Goal: Transaction & Acquisition: Purchase product/service

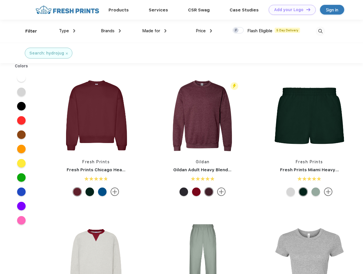
click at [290, 10] on link "Add your Logo Design Tool" at bounding box center [292, 10] width 47 height 10
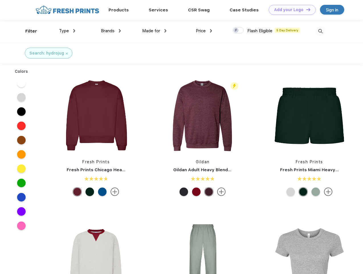
click at [0, 0] on div "Design Tool" at bounding box center [0, 0] width 0 height 0
click at [306, 9] on link "Add your Logo Design Tool" at bounding box center [292, 10] width 47 height 10
click at [27, 31] on div "Filter" at bounding box center [31, 31] width 12 height 7
click at [67, 31] on span "Type" at bounding box center [64, 30] width 10 height 5
click at [111, 31] on span "Brands" at bounding box center [108, 30] width 14 height 5
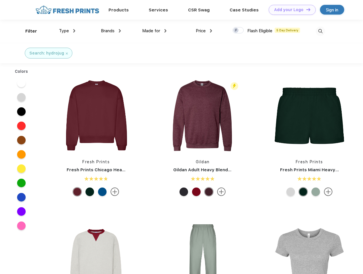
click at [155, 31] on span "Made for" at bounding box center [151, 30] width 18 height 5
click at [204, 31] on span "Price" at bounding box center [201, 30] width 10 height 5
click at [238, 31] on div at bounding box center [238, 30] width 11 height 6
click at [236, 31] on input "checkbox" at bounding box center [235, 29] width 4 height 4
click at [320, 31] on img at bounding box center [320, 31] width 9 height 9
